Goal: Navigation & Orientation: Find specific page/section

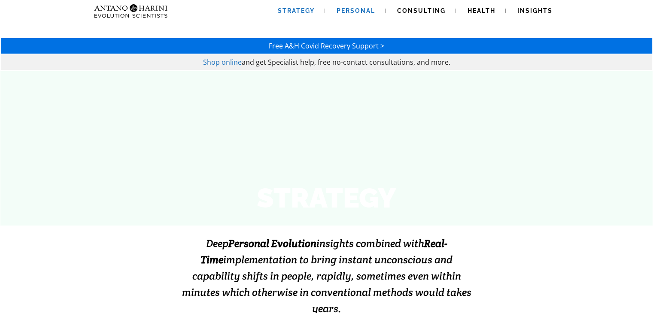
click at [353, 10] on span "Personal" at bounding box center [356, 10] width 39 height 7
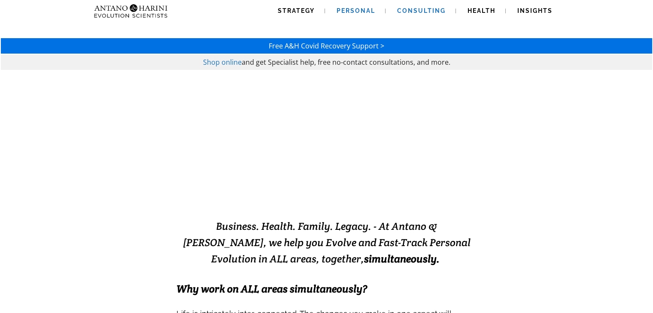
click at [411, 13] on span "Consulting" at bounding box center [421, 10] width 49 height 7
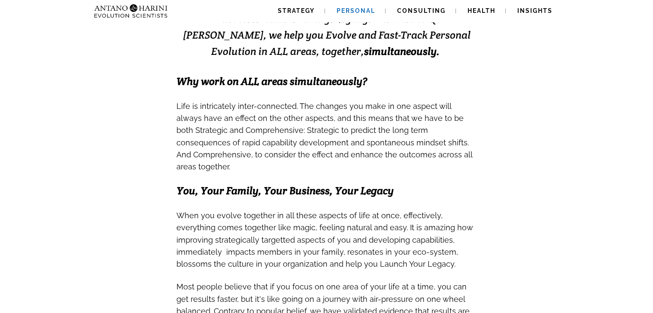
scroll to position [276, 0]
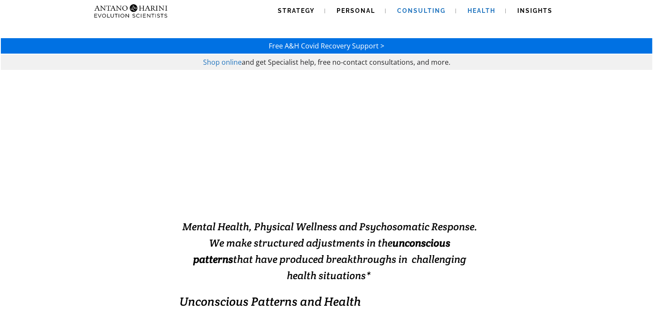
click at [408, 14] on span "Consulting" at bounding box center [421, 10] width 49 height 7
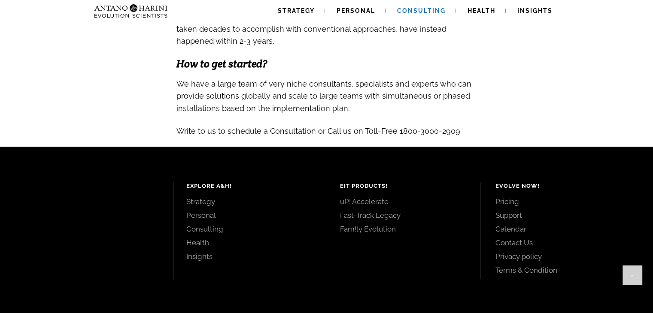
scroll to position [986, 0]
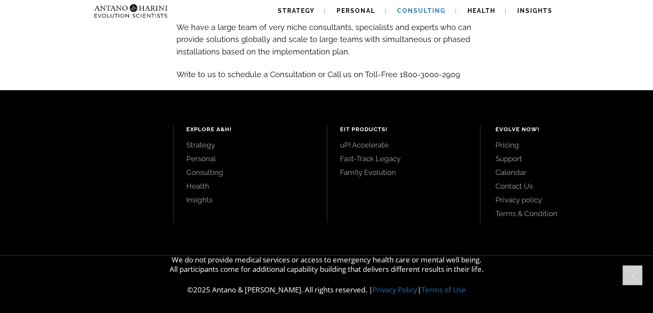
click at [193, 185] on link "Health" at bounding box center [250, 186] width 128 height 9
click at [198, 200] on link "Insights" at bounding box center [250, 199] width 128 height 9
